Goal: Transaction & Acquisition: Purchase product/service

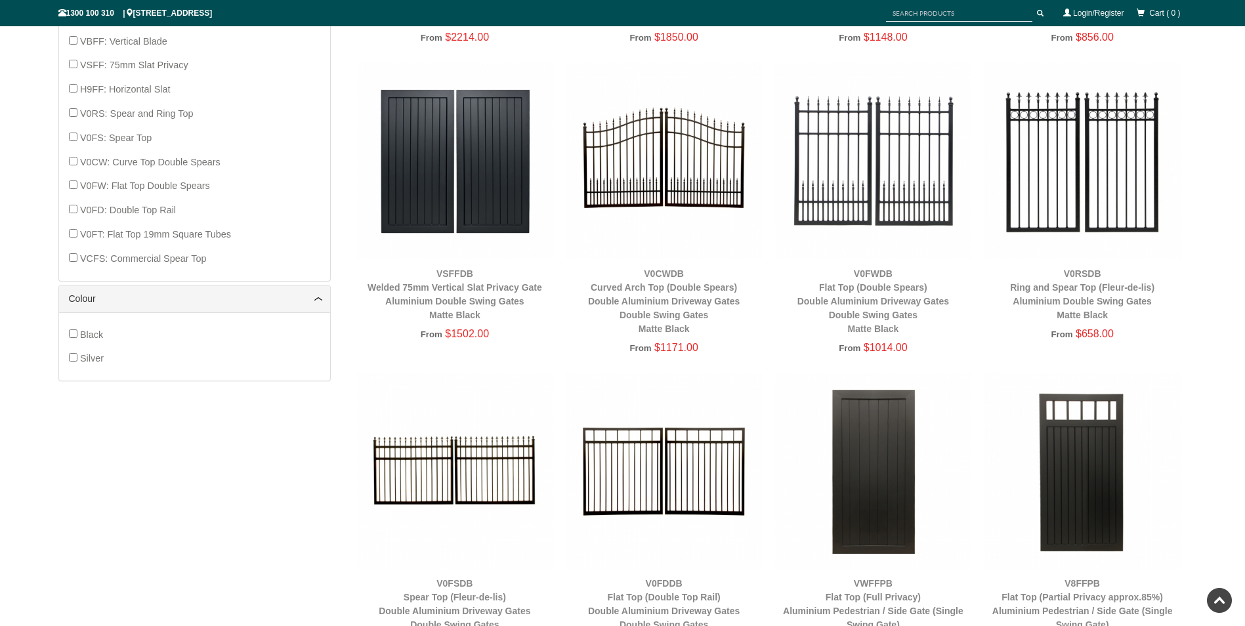
scroll to position [1017, 0]
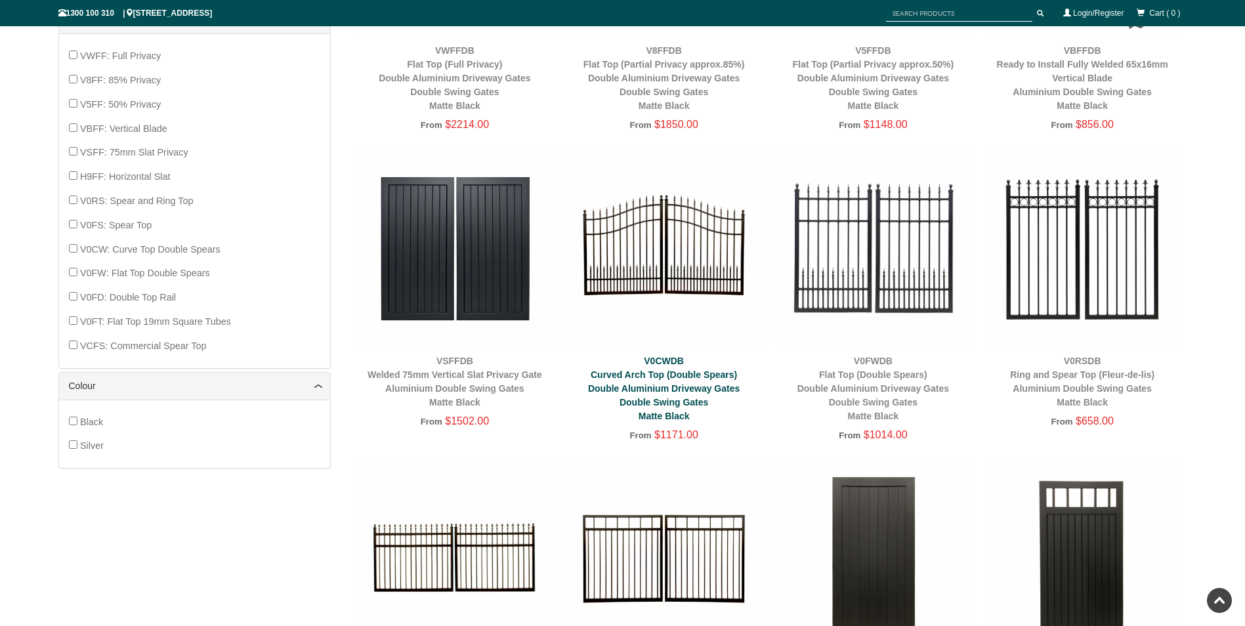
click at [661, 377] on link "V0CWDB Curved Arch Top (Double Spears) Double Aluminium Driveway Gates Double S…" at bounding box center [664, 389] width 152 height 66
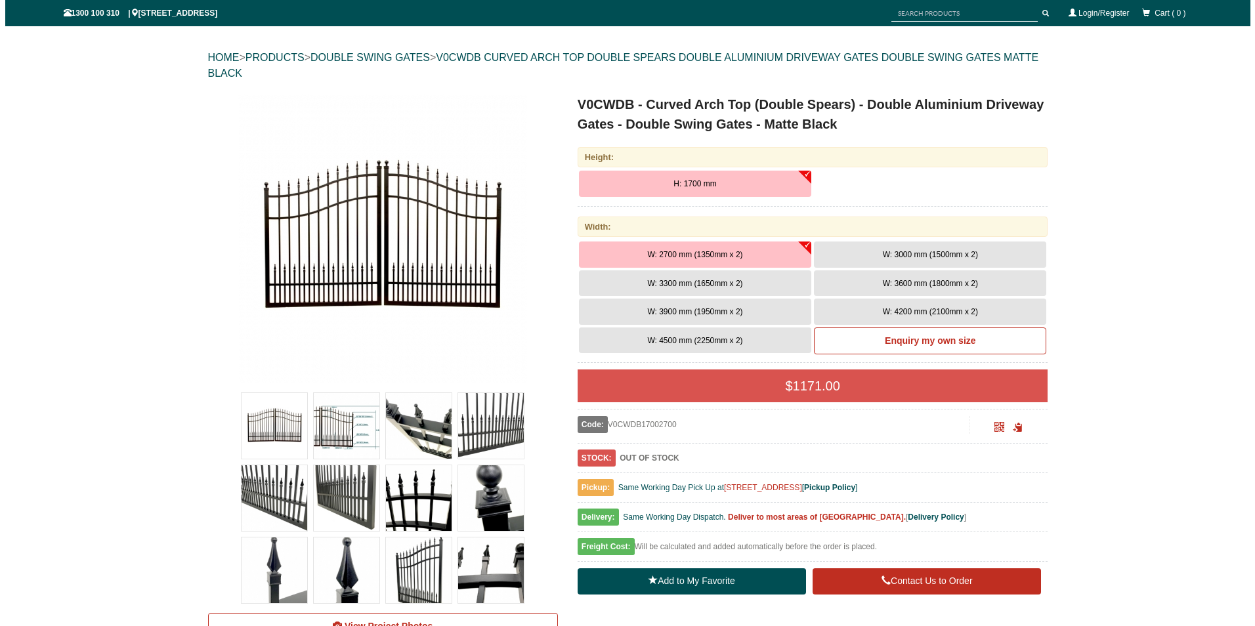
scroll to position [164, 0]
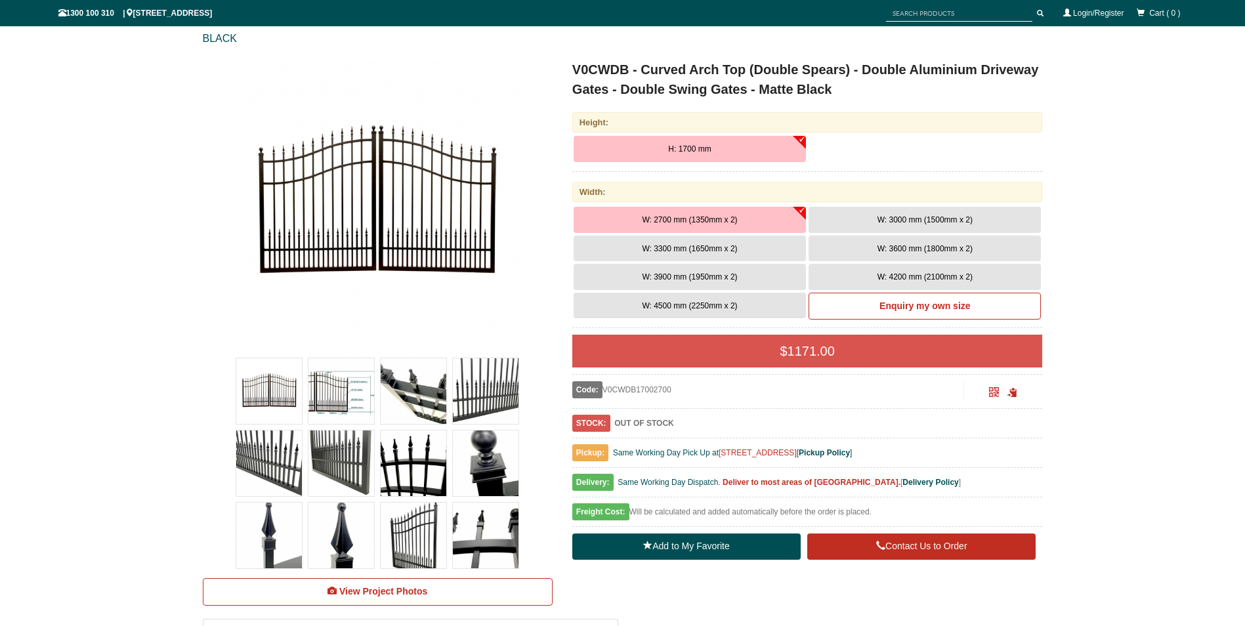
click at [356, 396] on img at bounding box center [341, 391] width 66 height 66
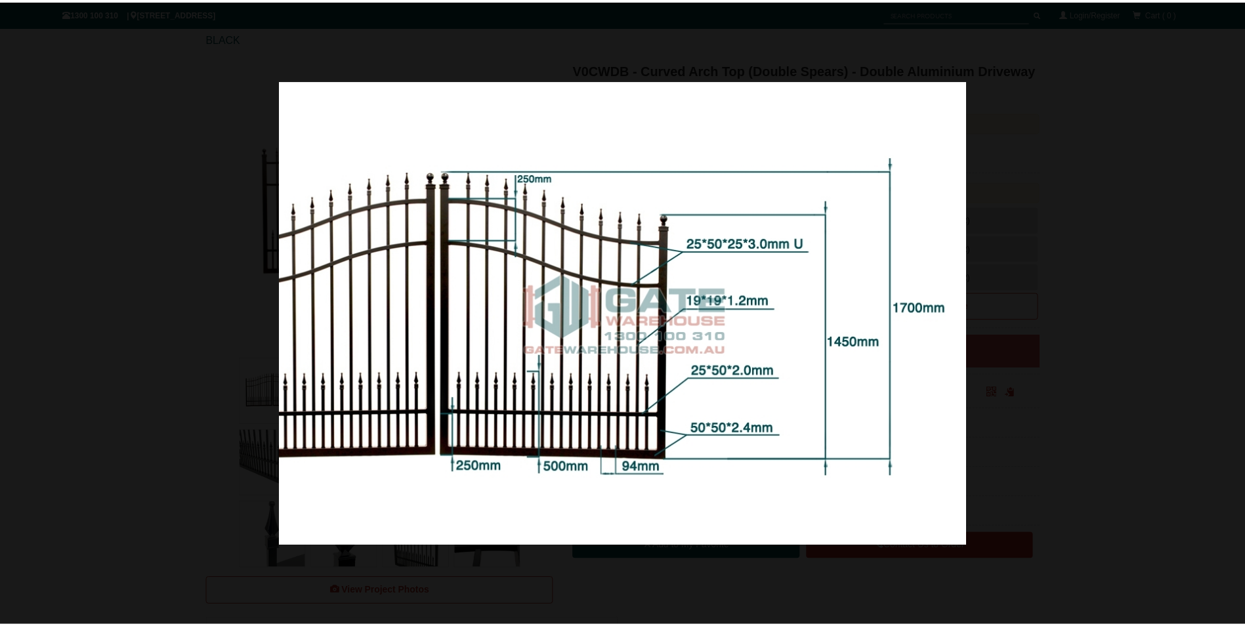
scroll to position [0, 0]
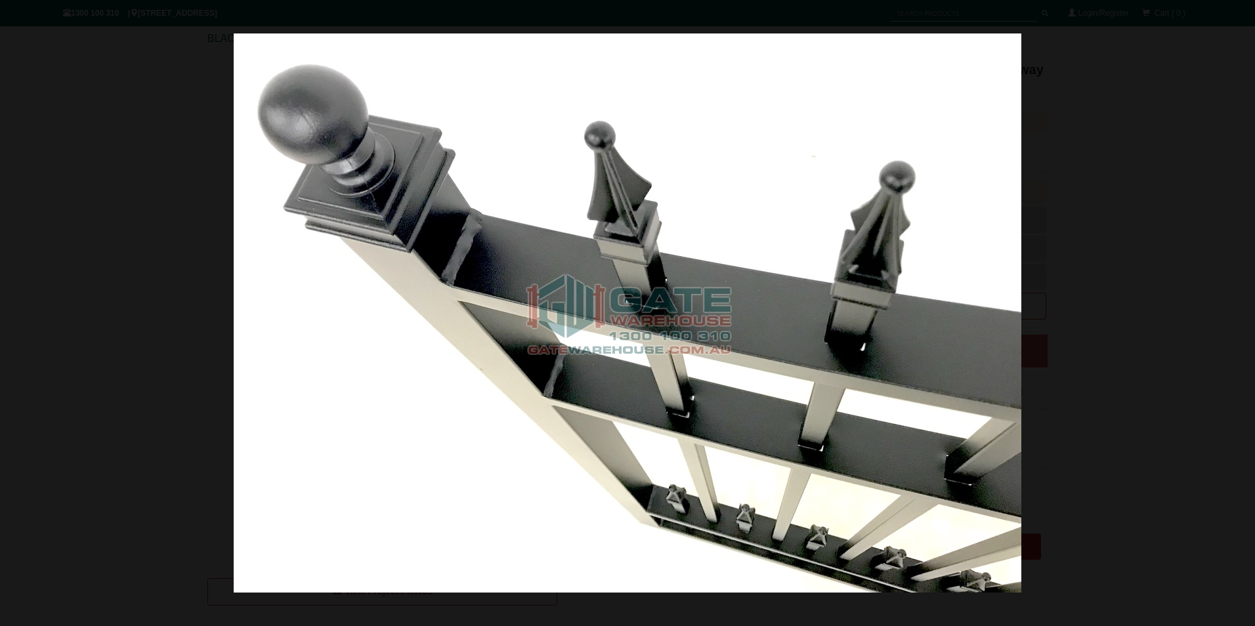
click at [1149, 151] on div at bounding box center [627, 313] width 1255 height 626
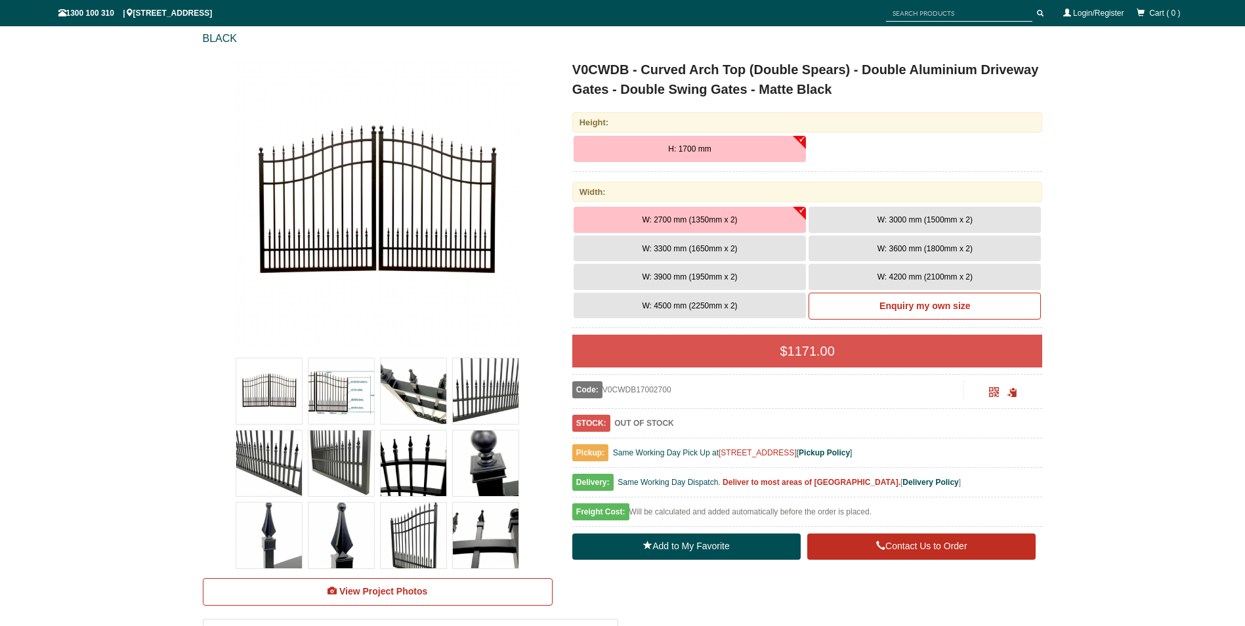
click at [755, 304] on button "W: 4500 mm (2250mm x 2)" at bounding box center [689, 306] width 232 height 26
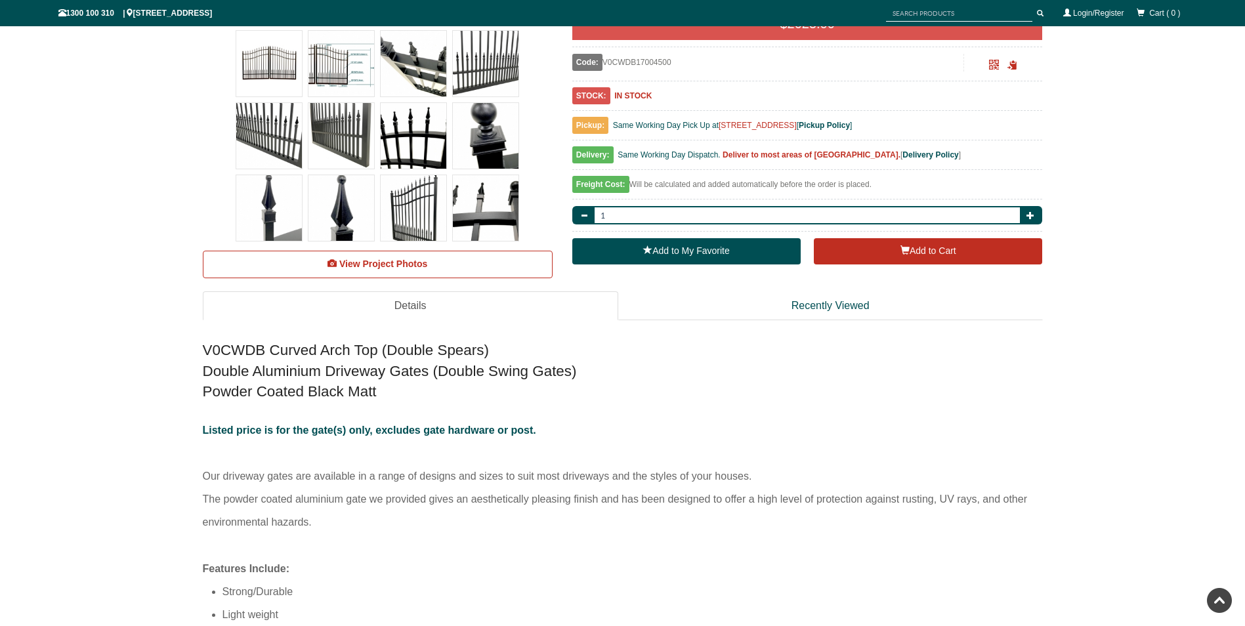
scroll to position [492, 0]
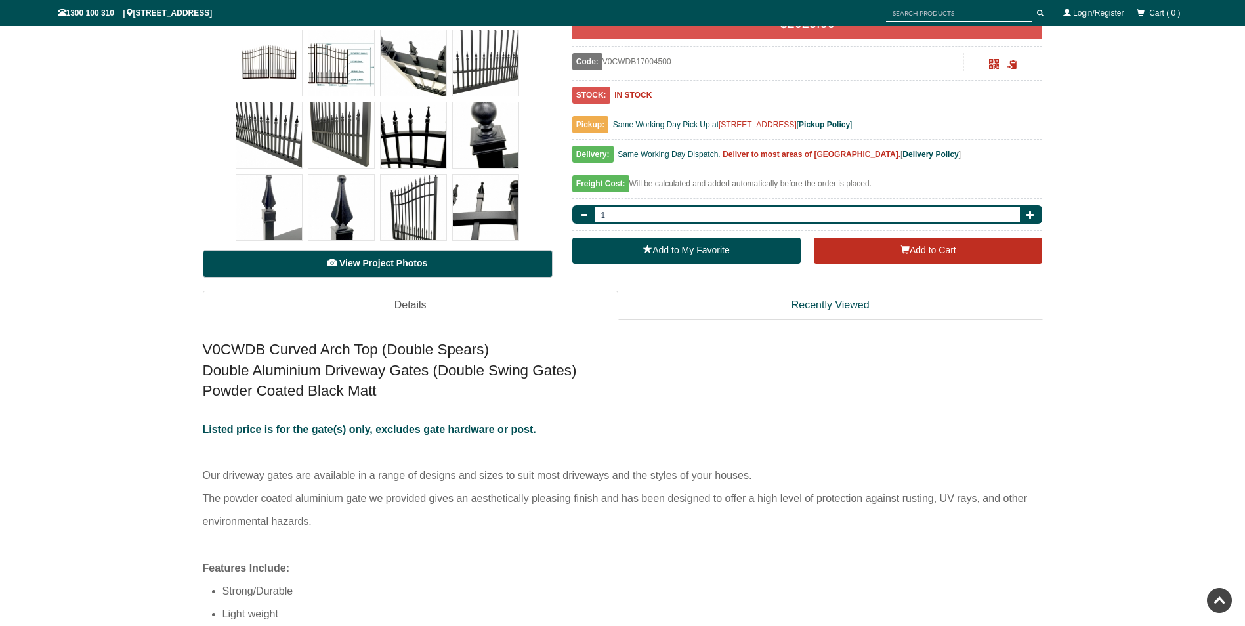
click at [363, 262] on span "View Project Photos" at bounding box center [383, 263] width 88 height 10
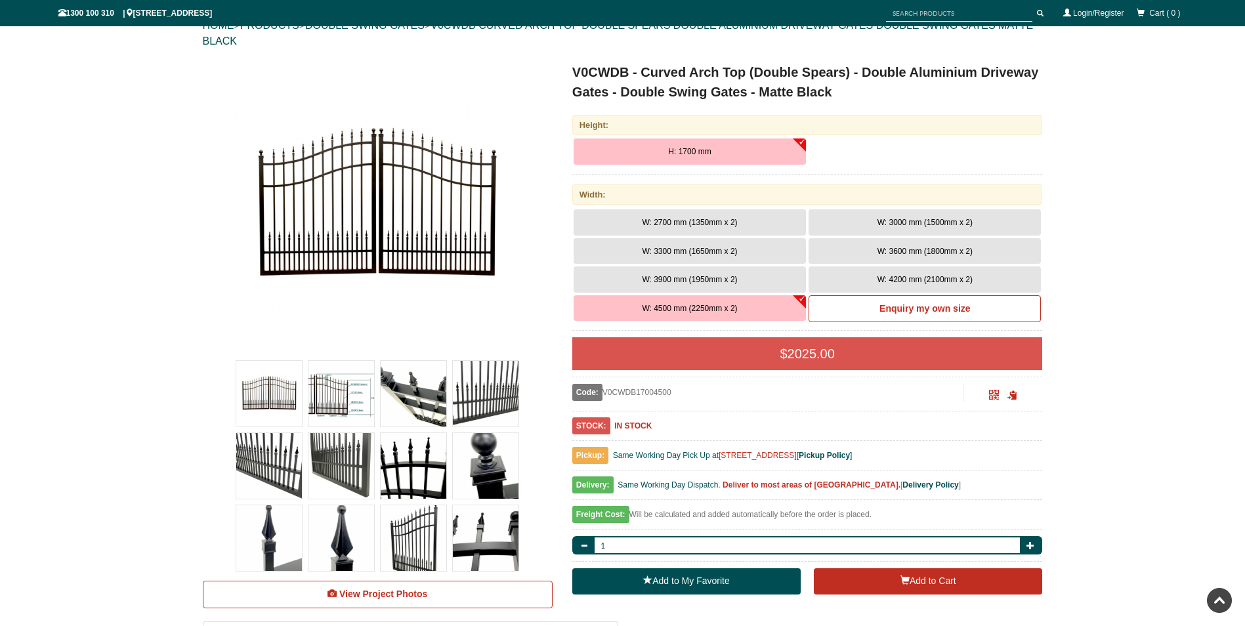
scroll to position [98, 0]
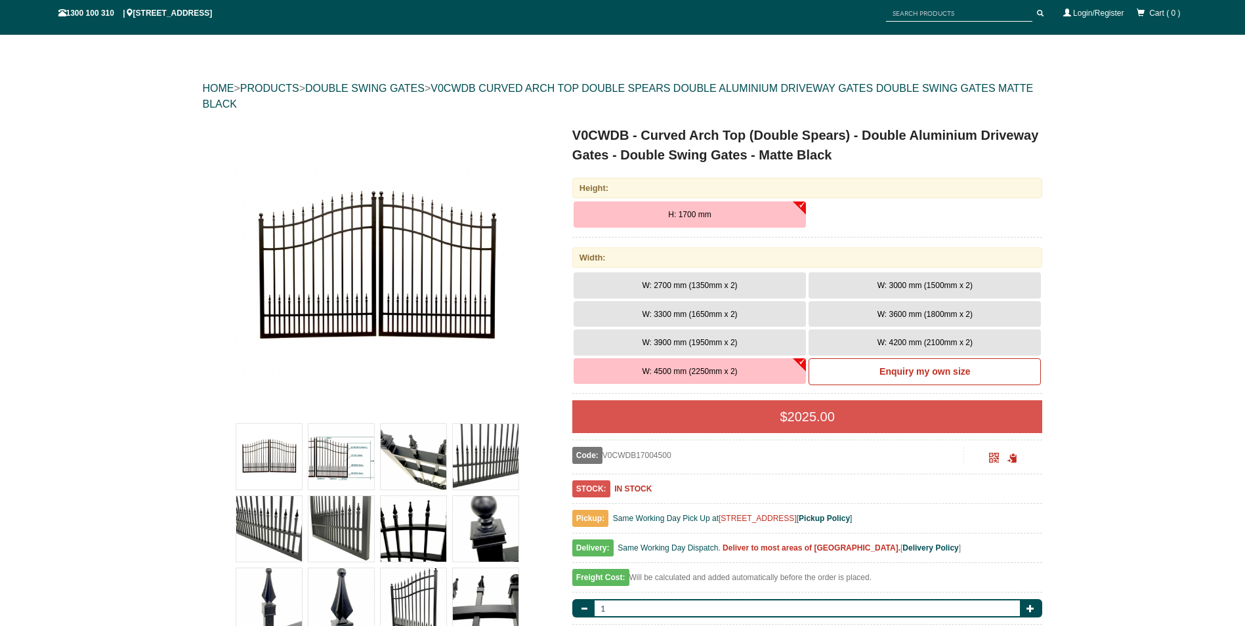
click at [743, 218] on button "H: 1700 mm" at bounding box center [689, 214] width 232 height 26
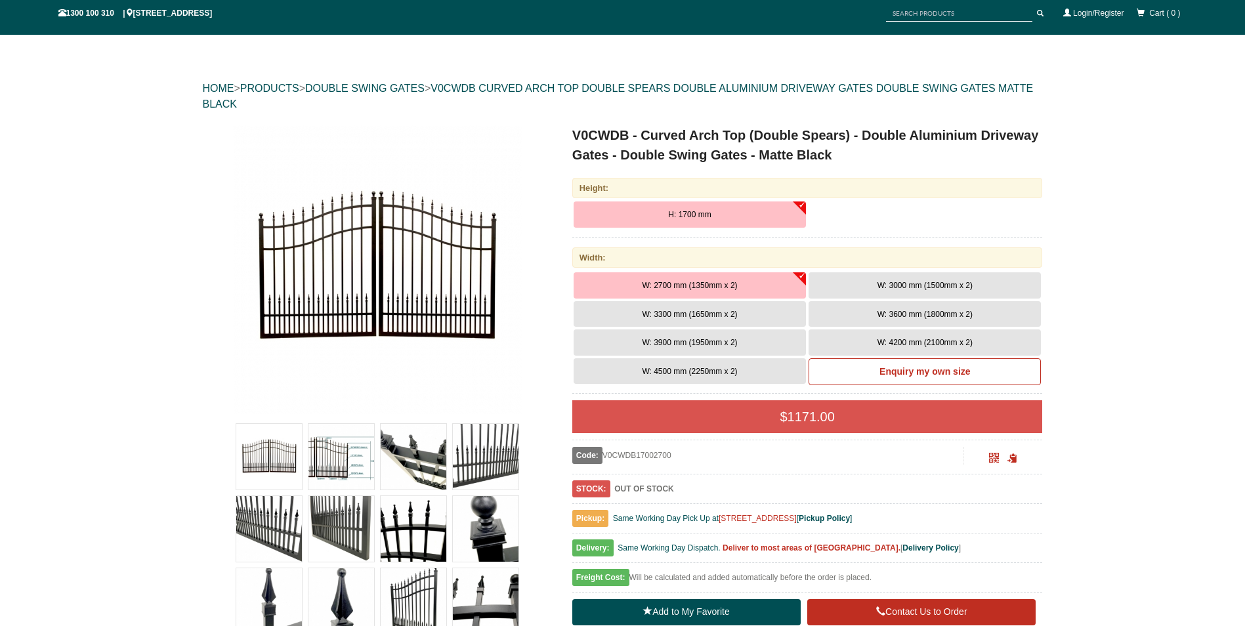
click at [726, 374] on span "W: 4500 mm (2250mm x 2)" at bounding box center [689, 371] width 95 height 9
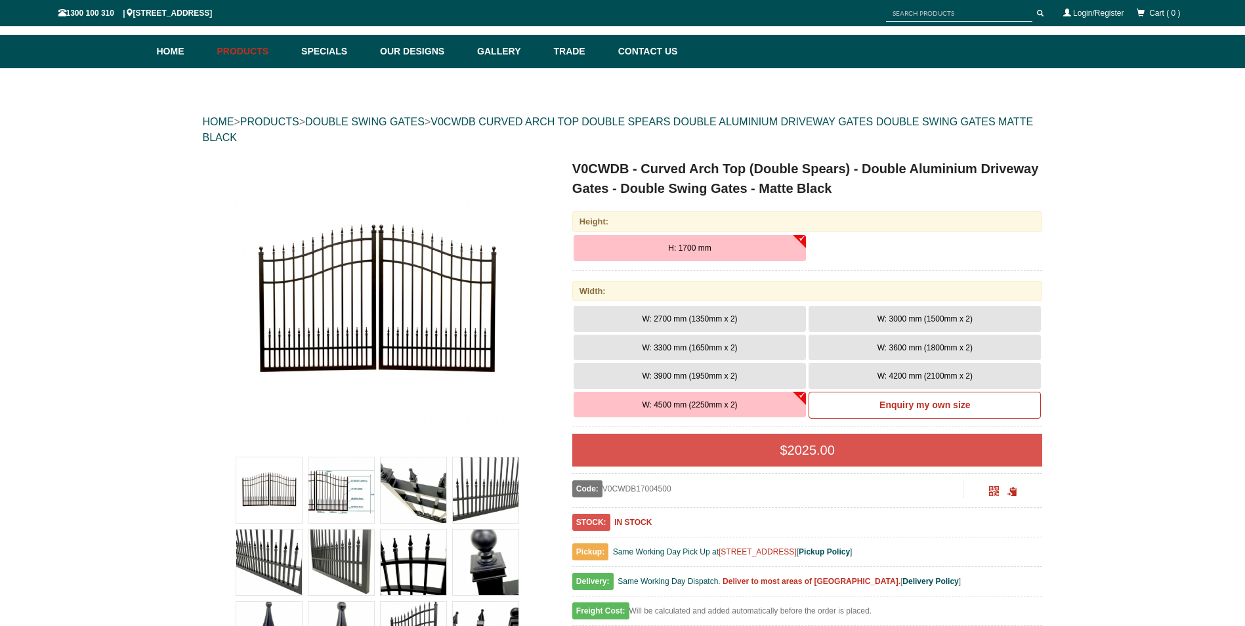
scroll to position [0, 0]
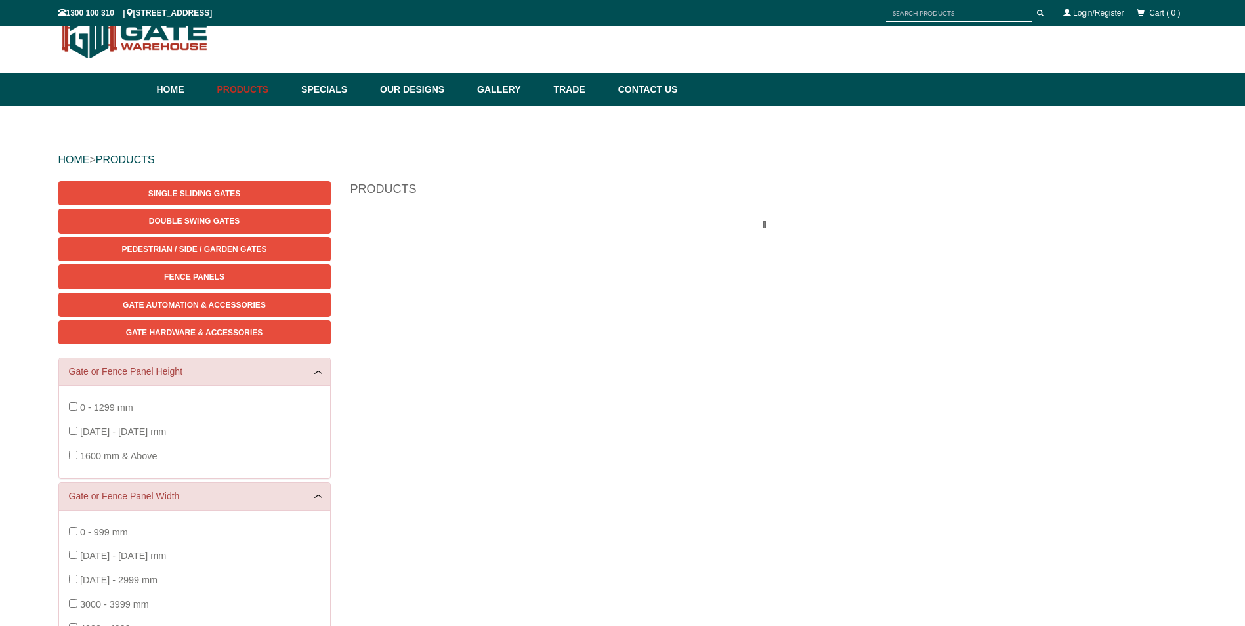
scroll to position [33, 0]
